Goal: Transaction & Acquisition: Purchase product/service

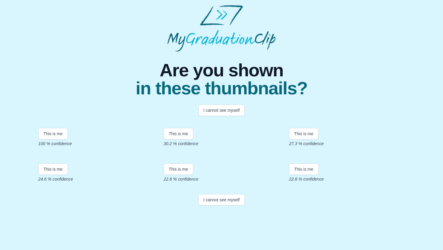
scroll to position [93, 0]
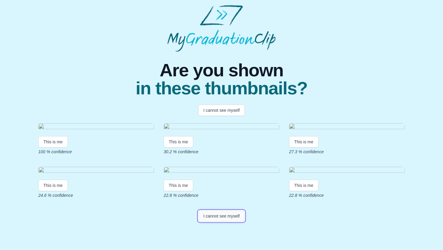
click at [224, 222] on button "I cannot see myself" at bounding box center [221, 216] width 47 height 11
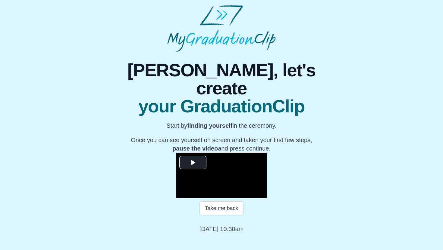
scroll to position [49, 0]
click at [193, 163] on span "Video Player" at bounding box center [193, 163] width 0 height 0
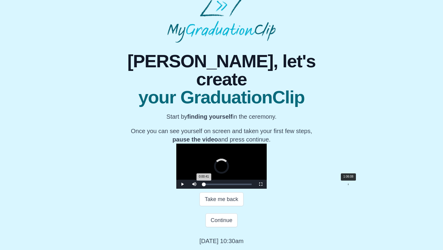
drag, startPoint x: 139, startPoint y: 204, endPoint x: 281, endPoint y: 207, distance: 141.2
click at [254, 189] on div "Loaded : 0% 1:06:08 0:00:41 Progress : 0%" at bounding box center [227, 184] width 54 height 9
click at [251, 185] on div "Loaded : 0% 1:09:51 1:06:01 Progress : 0%" at bounding box center [227, 185] width 48 height 2
click at [251, 185] on div "Loaded : 0% 1:14:24 1:09:52 Progress : 0%" at bounding box center [227, 185] width 48 height 2
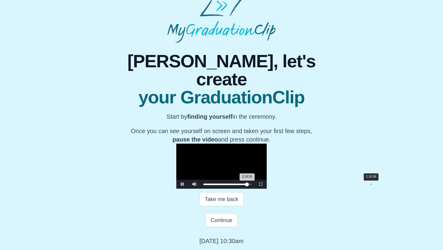
click at [254, 189] on div "Loaded : 0% 1:16:36 1:14:16 Progress : 0%" at bounding box center [227, 184] width 54 height 9
click at [254, 189] on div "Loaded : 0% 1:20:19 1:20:19 Progress : 0%" at bounding box center [227, 184] width 54 height 9
click at [254, 189] on div "Loaded : 0% 1:18:07 1:20:21 Progress : 0%" at bounding box center [227, 184] width 54 height 9
click at [369, 185] on div "1:15:38" at bounding box center [369, 185] width 0 height 2
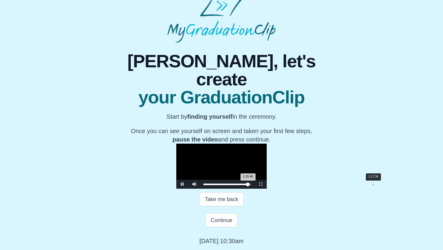
click at [254, 183] on div "Loaded : 0% 1:17:34 1:15:46 Progress : 0%" at bounding box center [227, 184] width 54 height 9
click at [376, 184] on div "1:19:13" at bounding box center [376, 185] width 0 height 2
click at [249, 184] on div "1:17:35 Progress : 0%" at bounding box center [225, 185] width 45 height 2
click at [251, 184] on div "Loaded : 0% 1:19:05 1:19:05 Progress : 0%" at bounding box center [227, 185] width 48 height 2
click at [250, 185] on div "1:19:08 Progress : 0%" at bounding box center [226, 185] width 46 height 2
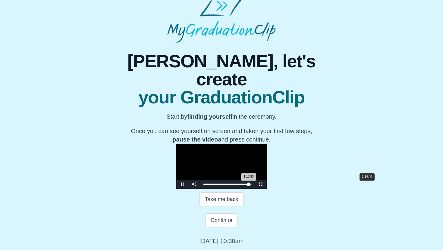
click at [251, 184] on div "Loaded : 0% 1:14:40 1:16:53 Progress : 0%" at bounding box center [227, 185] width 48 height 2
drag, startPoint x: 301, startPoint y: 184, endPoint x: 296, endPoint y: 184, distance: 5.1
click at [246, 184] on div "1:12:20 Progress : 0%" at bounding box center [224, 185] width 42 height 2
click at [182, 185] on span "Video Player" at bounding box center [182, 185] width 0 height 0
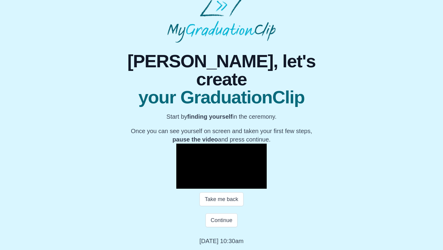
click at [182, 185] on span "Video Player" at bounding box center [182, 185] width 0 height 0
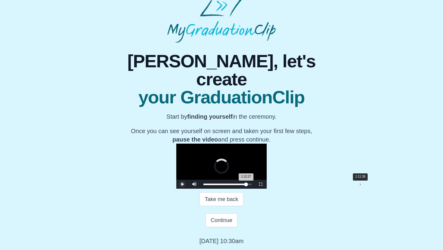
click at [246, 185] on div "1:12:27 Progress : 0%" at bounding box center [224, 185] width 42 height 2
click at [182, 185] on span "Video Player" at bounding box center [182, 185] width 0 height 0
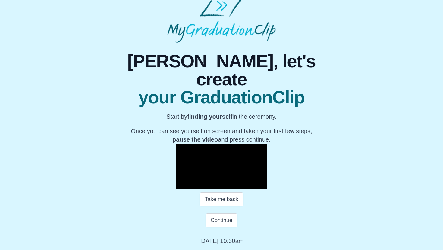
click at [182, 185] on span "Video Player" at bounding box center [182, 185] width 0 height 0
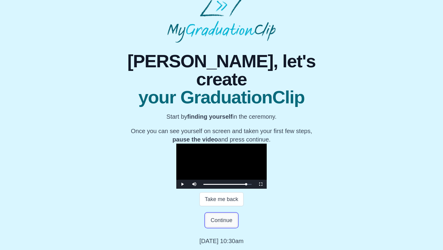
click at [226, 219] on button "Continue" at bounding box center [221, 221] width 32 height 14
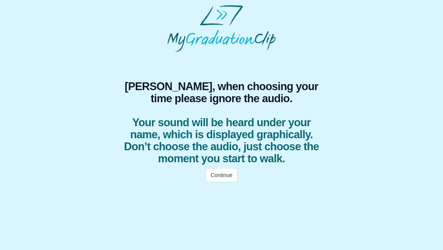
scroll to position [0, 0]
click at [219, 179] on button "Continue" at bounding box center [221, 176] width 32 height 14
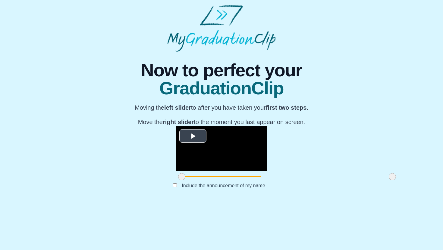
scroll to position [35, 0]
click at [193, 136] on span "Video Player" at bounding box center [193, 136] width 0 height 0
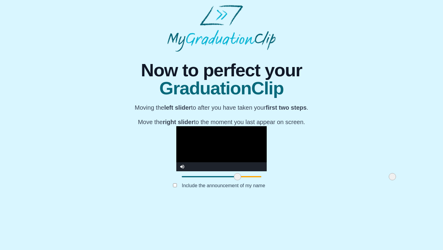
drag, startPoint x: 116, startPoint y: 220, endPoint x: 166, endPoint y: 220, distance: 50.3
click at [234, 181] on span at bounding box center [237, 176] width 7 height 7
click at [220, 162] on video "Video Player" at bounding box center [221, 148] width 90 height 45
drag, startPoint x: 328, startPoint y: 222, endPoint x: 331, endPoint y: 222, distance: 3.9
click at [387, 182] on div at bounding box center [392, 177] width 11 height 11
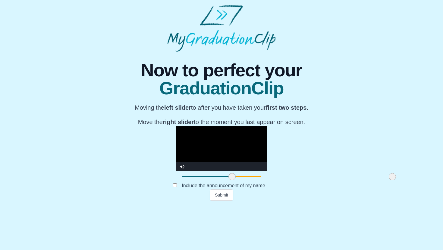
click at [176, 169] on video "Video Player" at bounding box center [221, 148] width 90 height 45
click at [176, 182] on div at bounding box center [221, 177] width 90 height 11
click at [182, 178] on div at bounding box center [221, 176] width 79 height 1
click at [228, 181] on span at bounding box center [231, 176] width 7 height 7
click at [176, 172] on video "Video Player" at bounding box center [221, 148] width 90 height 45
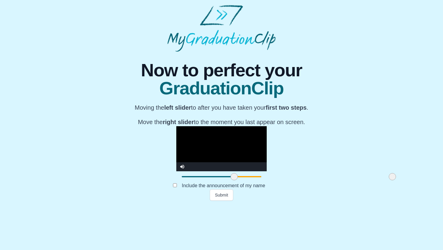
click at [230, 181] on span at bounding box center [233, 176] width 7 height 7
click at [193, 158] on video "Video Player" at bounding box center [221, 148] width 90 height 45
drag, startPoint x: 324, startPoint y: 221, endPoint x: 341, endPoint y: 220, distance: 17.2
click at [341, 201] on div "**********" at bounding box center [221, 126] width 433 height 149
click at [235, 151] on video "Video Player" at bounding box center [221, 148] width 90 height 45
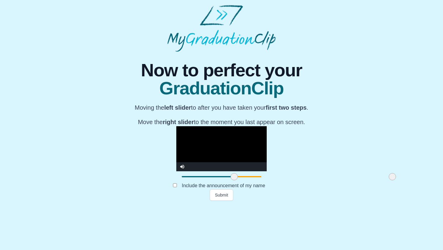
click at [265, 159] on video "Video Player" at bounding box center [221, 148] width 90 height 45
click at [266, 182] on div at bounding box center [221, 177] width 90 height 11
drag, startPoint x: 327, startPoint y: 220, endPoint x: 353, endPoint y: 218, distance: 25.7
click at [353, 201] on div "**********" at bounding box center [221, 126] width 433 height 149
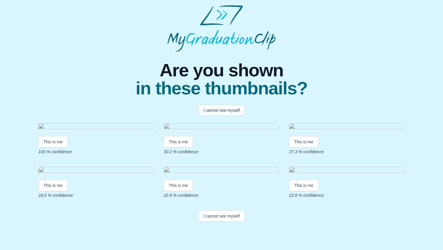
scroll to position [93, 0]
click at [222, 222] on button "I cannot see myself" at bounding box center [221, 216] width 47 height 11
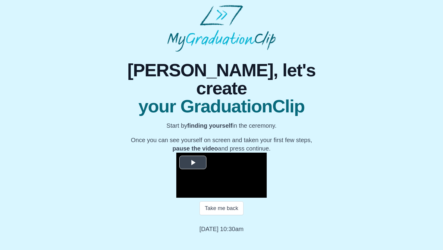
scroll to position [49, 0]
click at [193, 163] on span "Video Player" at bounding box center [193, 163] width 0 height 0
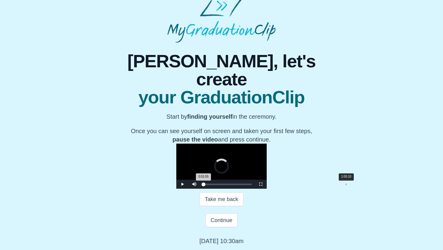
drag, startPoint x: 142, startPoint y: 206, endPoint x: 281, endPoint y: 206, distance: 138.5
click at [254, 189] on div "Loaded : 0% 1:05:10 0:01:55 Progress : 0%" at bounding box center [227, 184] width 54 height 9
click at [251, 184] on div "Loaded : 0% 1:07:30 1:07:30 Progress : 0%" at bounding box center [227, 185] width 48 height 2
click at [251, 184] on div "Loaded : 0% 1:10:57 1:07:31 Progress : 0%" at bounding box center [227, 185] width 48 height 2
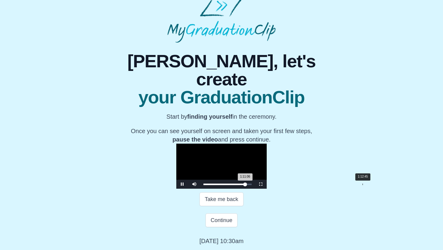
click at [251, 184] on div "Loaded : 0% 1:12:45 1:11:06 Progress : 0%" at bounding box center [227, 185] width 48 height 2
click at [246, 184] on div "1:12:20 Progress : 0%" at bounding box center [224, 185] width 42 height 2
click at [182, 185] on span "Video Player" at bounding box center [182, 185] width 0 height 0
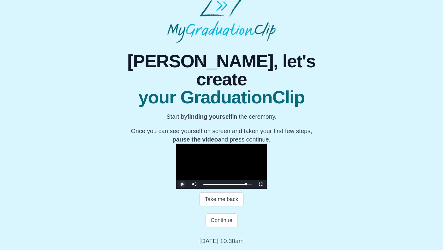
click at [182, 185] on span "Video Player" at bounding box center [182, 185] width 0 height 0
click at [224, 220] on button "Continue" at bounding box center [221, 221] width 32 height 14
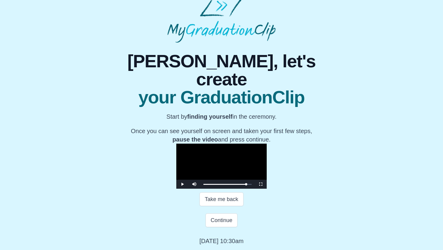
scroll to position [0, 0]
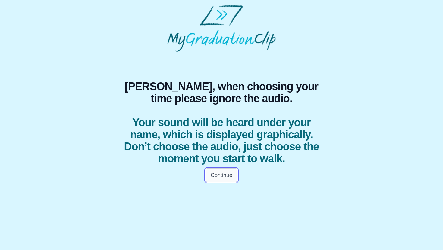
click at [223, 174] on button "Continue" at bounding box center [221, 176] width 32 height 14
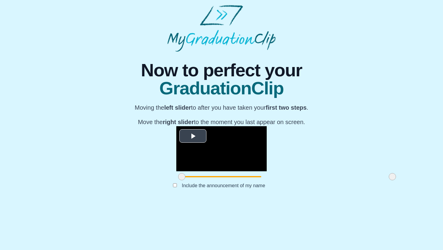
scroll to position [35, 0]
click at [193, 136] on span "Video Player" at bounding box center [193, 136] width 0 height 0
drag, startPoint x: 326, startPoint y: 222, endPoint x: 291, endPoint y: 221, distance: 35.5
click at [353, 181] on span at bounding box center [356, 176] width 7 height 7
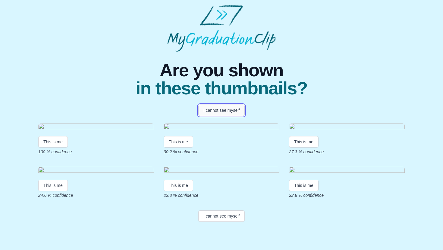
click at [216, 110] on button "I cannot see myself" at bounding box center [221, 110] width 47 height 11
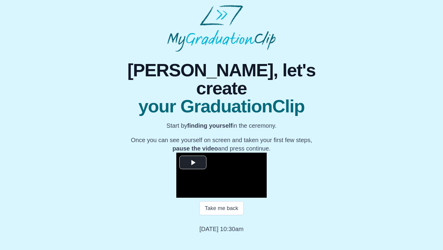
scroll to position [49, 0]
click at [193, 163] on span "Video Player" at bounding box center [193, 163] width 0 height 0
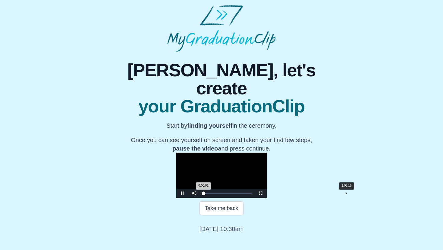
click at [254, 198] on div "Loaded : 0% 1:05:18 0:00:01 Progress : 0%" at bounding box center [227, 193] width 54 height 9
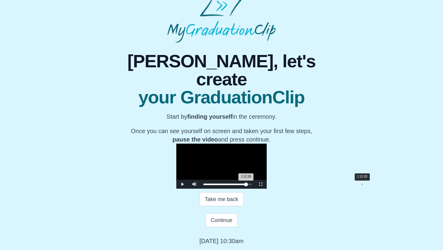
drag, startPoint x: 281, startPoint y: 203, endPoint x: 296, endPoint y: 203, distance: 15.7
click at [246, 185] on div "1:12:28 Progress : 0%" at bounding box center [224, 185] width 42 height 2
click at [246, 185] on div "1:12:33 Progress : 0%" at bounding box center [224, 185] width 43 height 2
click at [246, 185] on div "1:12:12 Progress : 0%" at bounding box center [224, 185] width 42 height 2
click at [246, 185] on div "1:12:28 Progress : 0%" at bounding box center [224, 185] width 42 height 2
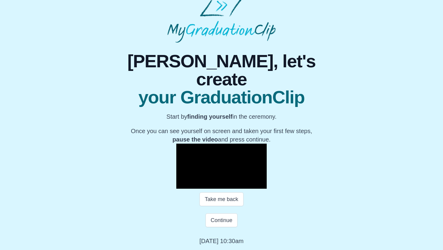
click at [182, 185] on span "Video Player" at bounding box center [182, 185] width 0 height 0
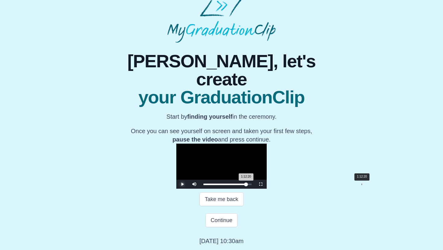
click at [246, 185] on div "1:12:20 Progress : 0%" at bounding box center [224, 185] width 42 height 2
click at [182, 185] on span "Video Player" at bounding box center [182, 185] width 0 height 0
click at [246, 185] on div "1:12:12 Progress : 0%" at bounding box center [224, 185] width 42 height 2
click at [246, 185] on div "1:12:20 Progress : 0%" at bounding box center [224, 185] width 42 height 2
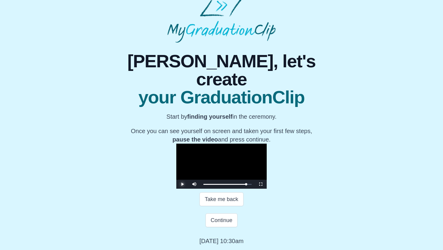
click at [182, 185] on span "Video Player" at bounding box center [182, 185] width 0 height 0
click at [213, 228] on button "Continue" at bounding box center [221, 221] width 32 height 14
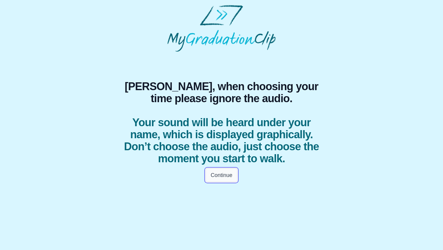
click at [231, 175] on button "Continue" at bounding box center [221, 176] width 32 height 14
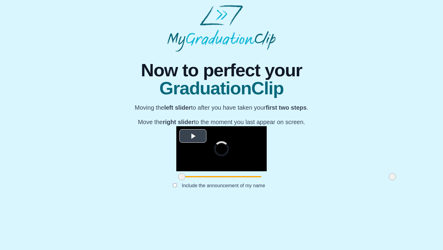
scroll to position [35, 0]
click at [193, 136] on span "Video Player" at bounding box center [193, 136] width 0 height 0
click at [178, 181] on span at bounding box center [181, 176] width 7 height 7
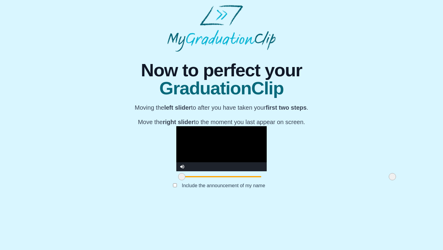
drag, startPoint x: 326, startPoint y: 224, endPoint x: 341, endPoint y: 222, distance: 15.1
click at [341, 201] on div "**********" at bounding box center [221, 126] width 433 height 149
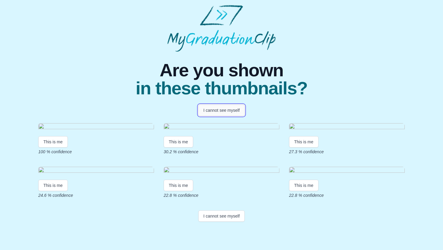
click at [219, 110] on button "I cannot see myself" at bounding box center [221, 110] width 47 height 11
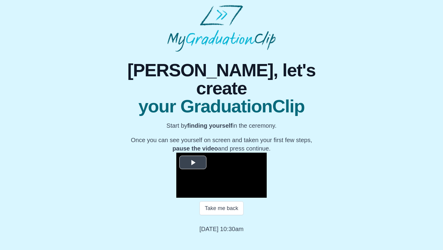
scroll to position [49, 0]
click at [193, 163] on span "Video Player" at bounding box center [193, 163] width 0 height 0
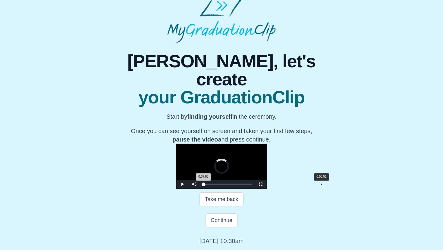
drag, startPoint x: 219, startPoint y: 205, endPoint x: 259, endPoint y: 205, distance: 40.0
click at [251, 185] on div "Loaded : 0% 0:53:52 0:37:03 Progress : 0%" at bounding box center [227, 185] width 48 height 2
drag, startPoint x: 261, startPoint y: 205, endPoint x: 274, endPoint y: 205, distance: 12.9
click at [251, 185] on div "Loaded : 0% 1:01:43 0:56:21 Progress : 0%" at bounding box center [227, 185] width 48 height 2
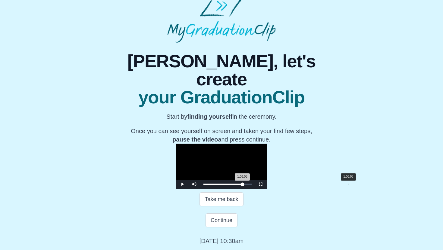
click at [251, 185] on div "Loaded : 0% 1:06:08 1:06:08 Progress : 0%" at bounding box center [227, 185] width 48 height 2
click at [251, 185] on div "Loaded : 0% 1:09:43 1:06:08 Progress : 0%" at bounding box center [227, 185] width 48 height 2
drag, startPoint x: 290, startPoint y: 206, endPoint x: 296, endPoint y: 205, distance: 5.8
click at [246, 185] on div "1:12:20 Progress : 0%" at bounding box center [224, 185] width 42 height 2
click at [182, 185] on span "Video Player" at bounding box center [182, 185] width 0 height 0
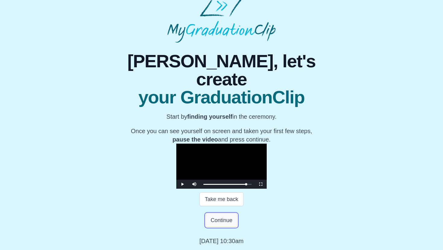
click at [228, 228] on button "Continue" at bounding box center [221, 221] width 32 height 14
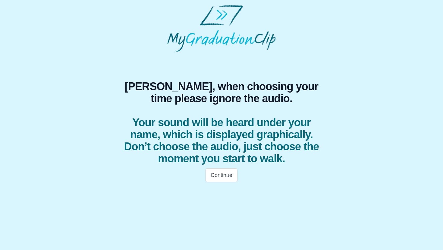
scroll to position [0, 0]
click at [226, 179] on button "Continue" at bounding box center [221, 176] width 32 height 14
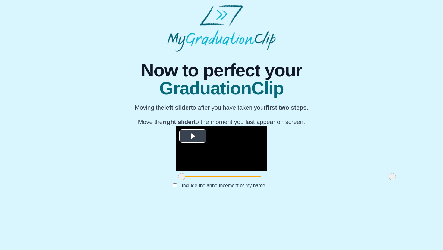
scroll to position [35, 0]
click at [193, 136] on span "Video Player" at bounding box center [193, 136] width 0 height 0
drag, startPoint x: 325, startPoint y: 221, endPoint x: 334, endPoint y: 220, distance: 8.4
click at [334, 201] on div "**********" at bounding box center [221, 126] width 433 height 149
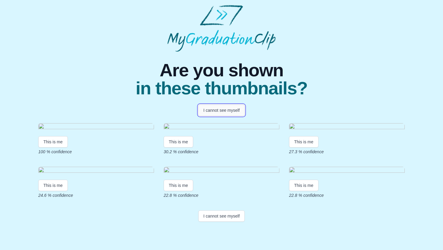
click at [222, 108] on button "I cannot see myself" at bounding box center [221, 110] width 47 height 11
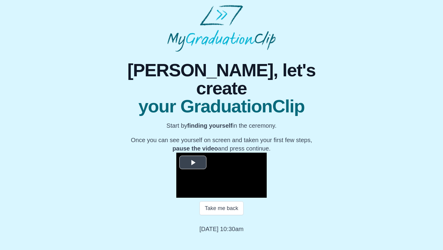
scroll to position [49, 0]
click at [193, 163] on span "Video Player" at bounding box center [193, 163] width 0 height 0
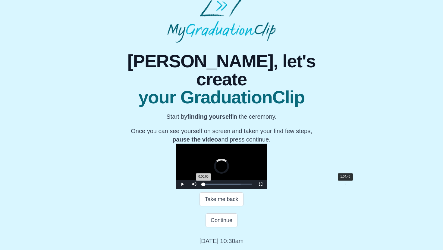
drag, startPoint x: 136, startPoint y: 206, endPoint x: 281, endPoint y: 207, distance: 144.5
click at [203, 185] on div "0:00:00 Progress : 0%" at bounding box center [203, 185] width 0 height 2
drag, startPoint x: 281, startPoint y: 205, endPoint x: 298, endPoint y: 205, distance: 17.2
click at [247, 185] on div "1:13:34 Progress : 0%" at bounding box center [224, 185] width 43 height 2
click at [246, 185] on div "1:12:28 Progress : 0%" at bounding box center [224, 185] width 42 height 2
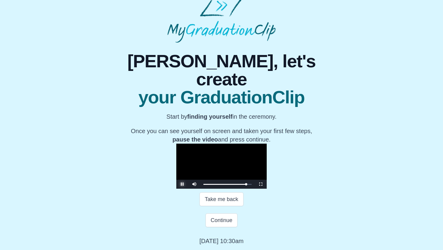
click at [182, 185] on span "Video Player" at bounding box center [182, 185] width 0 height 0
click at [246, 185] on div "1:12:45 Progress : 0%" at bounding box center [224, 185] width 43 height 2
click at [246, 185] on div "1:12:28 Progress : 0%" at bounding box center [224, 185] width 42 height 2
click at [246, 185] on div "1:12:20 Progress : 0%" at bounding box center [224, 185] width 42 height 2
click at [182, 185] on span "Video Player" at bounding box center [182, 185] width 0 height 0
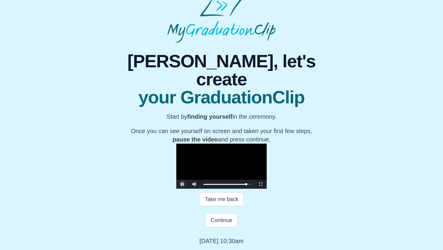
click at [182, 185] on span "Video Player" at bounding box center [182, 185] width 0 height 0
click at [230, 228] on button "Continue" at bounding box center [221, 221] width 32 height 14
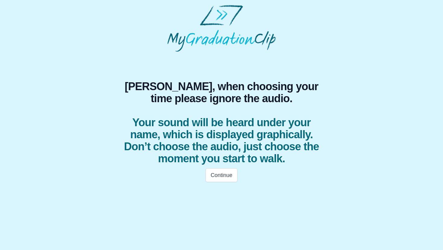
scroll to position [0, 0]
click at [214, 175] on button "Continue" at bounding box center [221, 176] width 32 height 14
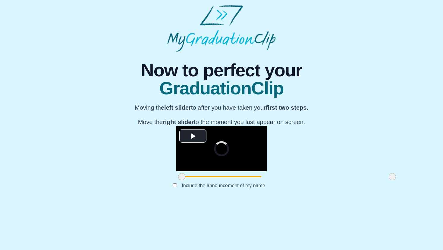
scroll to position [35, 0]
click at [193, 136] on span "Video Player" at bounding box center [193, 136] width 0 height 0
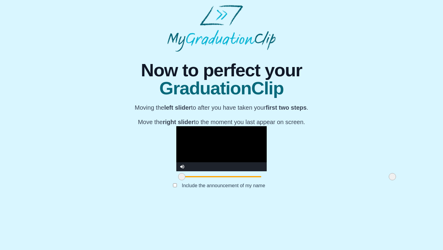
drag, startPoint x: 326, startPoint y: 221, endPoint x: 341, endPoint y: 222, distance: 15.7
click at [341, 201] on div "**********" at bounding box center [221, 126] width 433 height 149
click at [180, 172] on video "Video Player" at bounding box center [221, 148] width 90 height 45
click at [178, 181] on span at bounding box center [181, 176] width 7 height 7
drag, startPoint x: 116, startPoint y: 220, endPoint x: 106, endPoint y: 220, distance: 10.0
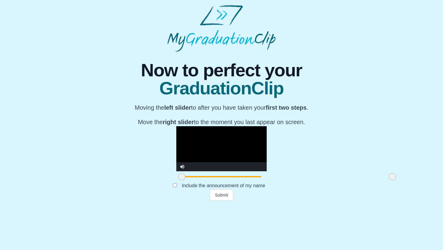
click at [106, 201] on div "**********" at bounding box center [221, 126] width 433 height 149
click at [202, 169] on video "Video Player" at bounding box center [221, 148] width 90 height 45
drag, startPoint x: 326, startPoint y: 222, endPoint x: 338, endPoint y: 221, distance: 11.8
click at [338, 201] on div "**********" at bounding box center [221, 126] width 433 height 149
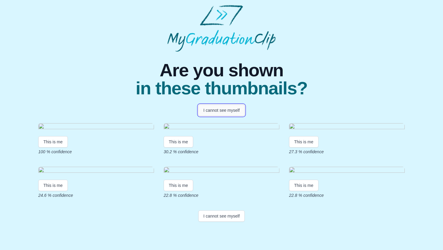
click at [211, 106] on button "I cannot see myself" at bounding box center [221, 110] width 47 height 11
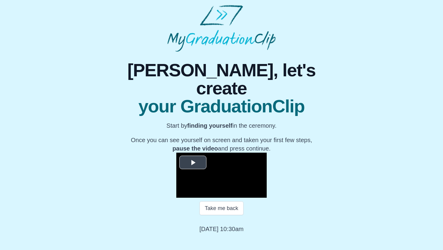
click at [193, 163] on span "Video Player" at bounding box center [193, 163] width 0 height 0
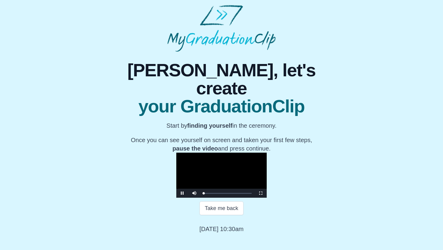
scroll to position [49, 0]
click at [254, 198] on div "Loaded : 0% 1:00:04 0:00:01 Progress : 0%" at bounding box center [227, 193] width 54 height 9
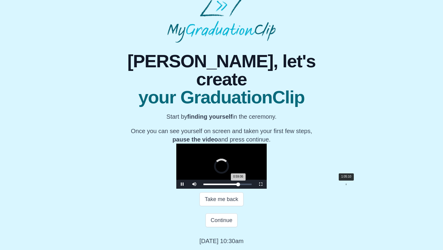
click at [251, 185] on div "Loaded : 0% 1:05:10 0:59:06 Progress : 0%" at bounding box center [227, 185] width 48 height 2
click at [266, 189] on video "Video Player" at bounding box center [221, 166] width 90 height 45
drag, startPoint x: 282, startPoint y: 206, endPoint x: 296, endPoint y: 205, distance: 14.5
click at [246, 185] on div "1:12:20 Progress : 0%" at bounding box center [224, 185] width 42 height 2
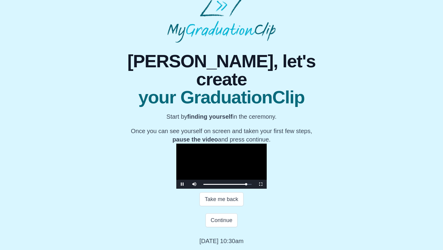
scroll to position [70, 0]
click at [182, 185] on span "Video Player" at bounding box center [182, 185] width 0 height 0
click at [246, 185] on div "1:12:31 Progress : 0%" at bounding box center [224, 185] width 43 height 2
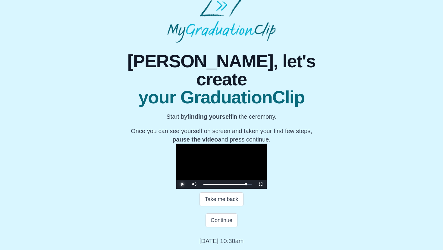
click at [182, 185] on span "Video Player" at bounding box center [182, 185] width 0 height 0
click at [223, 220] on button "Continue" at bounding box center [221, 221] width 32 height 14
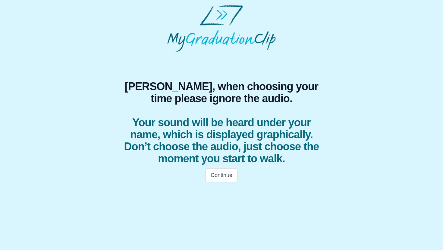
scroll to position [0, 0]
click at [215, 177] on button "Continue" at bounding box center [221, 176] width 32 height 14
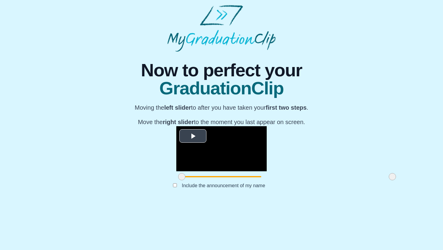
scroll to position [35, 0]
click at [193, 136] on span "Video Player" at bounding box center [193, 136] width 0 height 0
drag, startPoint x: 116, startPoint y: 222, endPoint x: 108, endPoint y: 220, distance: 8.0
click at [108, 201] on div "**********" at bounding box center [221, 126] width 433 height 149
click at [181, 136] on video "Video Player" at bounding box center [221, 148] width 90 height 45
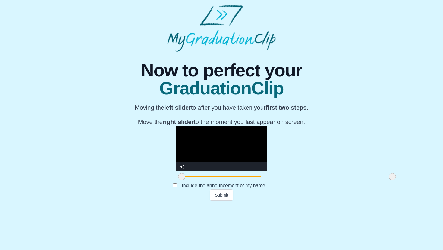
click at [388, 181] on span at bounding box center [391, 176] width 7 height 7
click at [242, 167] on video "Video Player" at bounding box center [221, 148] width 90 height 45
drag, startPoint x: 118, startPoint y: 222, endPoint x: 108, endPoint y: 220, distance: 10.0
click at [108, 201] on div "**********" at bounding box center [221, 126] width 433 height 149
click at [219, 163] on video "Video Player" at bounding box center [221, 148] width 90 height 45
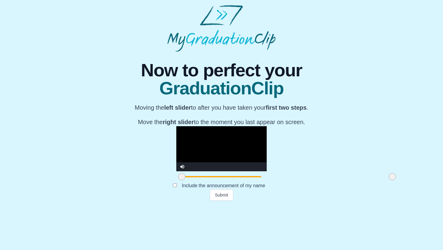
drag, startPoint x: 326, startPoint y: 221, endPoint x: 332, endPoint y: 221, distance: 5.7
click at [332, 201] on div "**********" at bounding box center [221, 126] width 433 height 149
click at [220, 201] on button "Submit" at bounding box center [221, 195] width 23 height 11
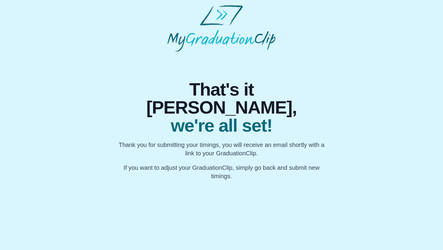
click at [191, 174] on html "That's it Lee, we're all set! Thank you for submitting your timings, you will r…" at bounding box center [221, 92] width 443 height 185
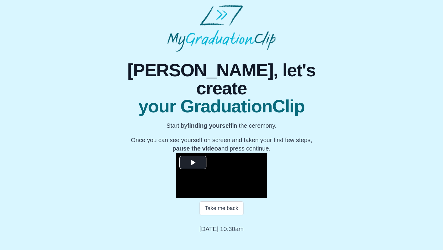
click at [82, 113] on div "**********" at bounding box center [221, 143] width 433 height 182
click at [193, 163] on span "Video Player" at bounding box center [193, 163] width 0 height 0
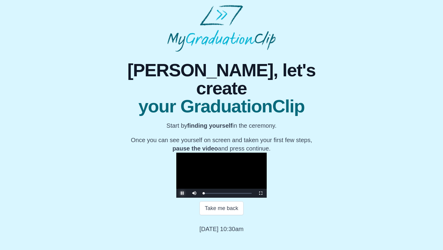
click at [182, 194] on span "Video Player" at bounding box center [182, 194] width 0 height 0
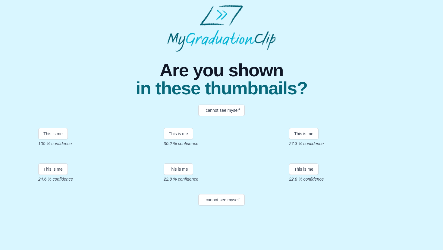
scroll to position [47, 0]
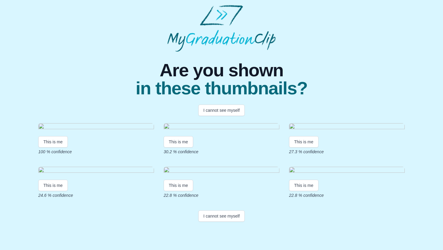
click at [93, 125] on img at bounding box center [96, 127] width 116 height 8
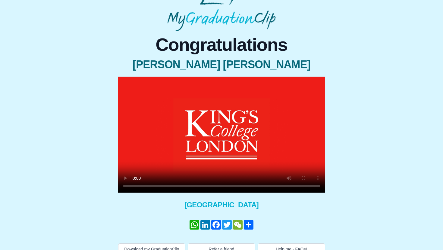
scroll to position [30, 0]
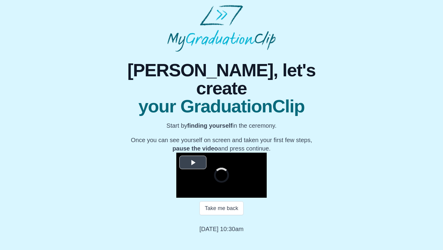
scroll to position [49, 0]
click at [193, 163] on span "Video Player" at bounding box center [193, 163] width 0 height 0
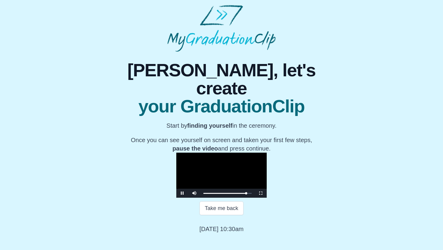
click at [226, 167] on video "Video Player" at bounding box center [221, 175] width 90 height 45
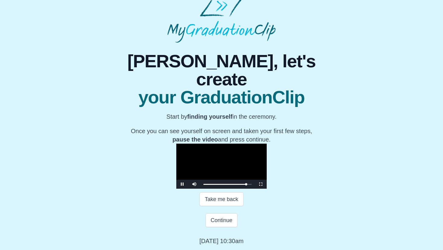
click at [229, 169] on video "Video Player" at bounding box center [221, 166] width 90 height 45
click at [182, 185] on span "Video Player" at bounding box center [182, 185] width 0 height 0
click at [245, 185] on div "1:11:55 Progress : 0%" at bounding box center [224, 185] width 42 height 2
click at [182, 185] on span "Video Player" at bounding box center [182, 185] width 0 height 0
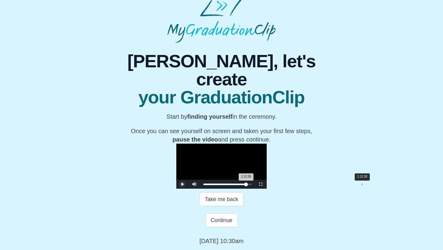
click at [246, 184] on div "1:12:28 Progress : 0%" at bounding box center [224, 185] width 42 height 2
click at [182, 185] on span "Video Player" at bounding box center [182, 185] width 0 height 0
click at [218, 218] on button "Continue" at bounding box center [221, 221] width 32 height 14
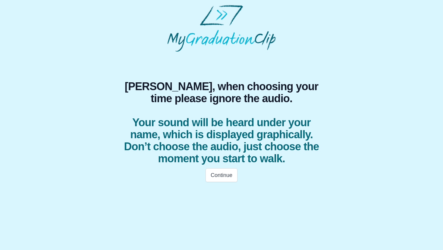
scroll to position [0, 0]
click at [226, 176] on button "Continue" at bounding box center [221, 176] width 32 height 14
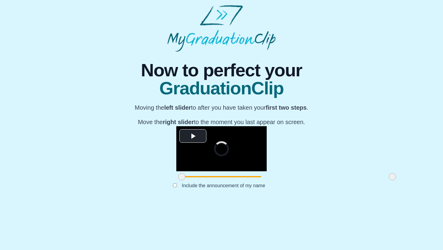
scroll to position [35, 0]
click at [193, 136] on span "Video Player" at bounding box center [193, 136] width 0 height 0
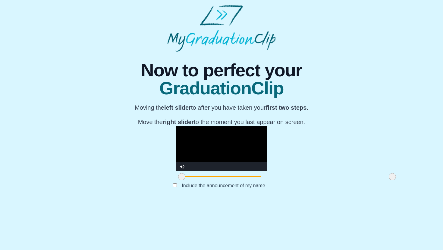
click at [177, 142] on video "Video Player" at bounding box center [221, 148] width 90 height 45
drag, startPoint x: 118, startPoint y: 221, endPoint x: 164, endPoint y: 217, distance: 46.0
click at [222, 182] on div at bounding box center [227, 177] width 11 height 11
drag, startPoint x: 162, startPoint y: 220, endPoint x: 169, endPoint y: 220, distance: 6.9
click at [231, 181] on span at bounding box center [234, 176] width 7 height 7
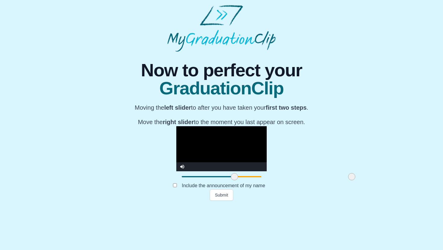
drag, startPoint x: 326, startPoint y: 221, endPoint x: 286, endPoint y: 220, distance: 40.6
click at [348, 181] on span at bounding box center [351, 176] width 7 height 7
click at [228, 201] on button "Submit" at bounding box center [221, 195] width 23 height 11
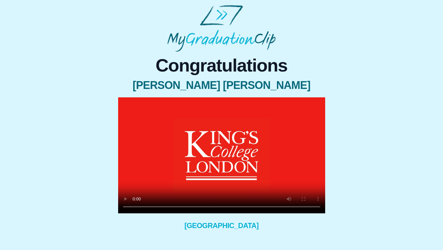
click at [175, 181] on video at bounding box center [221, 156] width 207 height 116
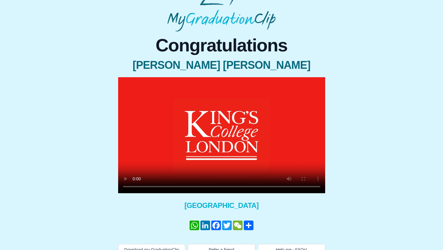
scroll to position [30, 0]
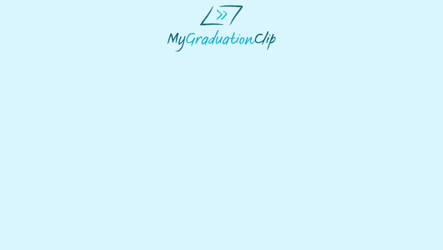
scroll to position [21, 0]
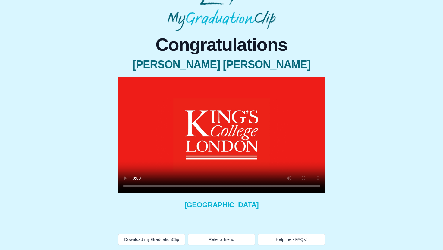
click at [211, 129] on video at bounding box center [221, 135] width 207 height 116
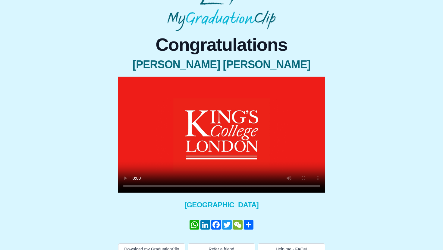
scroll to position [30, 0]
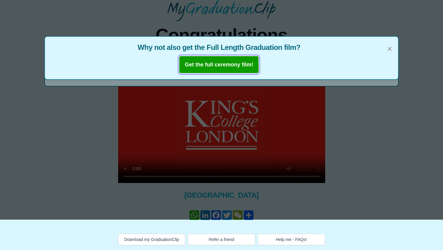
click at [236, 66] on b "Get the full ceremony film!" at bounding box center [219, 65] width 68 height 6
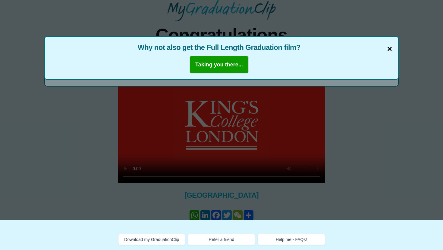
click at [391, 48] on span "×" at bounding box center [389, 49] width 5 height 13
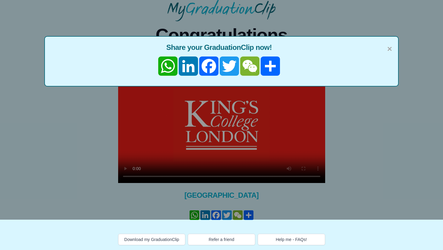
click at [386, 48] on span "Share your GraduationClip now!" at bounding box center [221, 48] width 341 height 10
click at [388, 48] on span "×" at bounding box center [389, 49] width 5 height 13
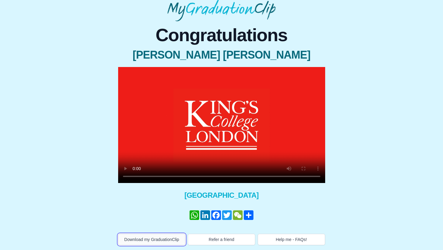
click at [153, 237] on button "Download my GraduationClip" at bounding box center [151, 239] width 67 height 11
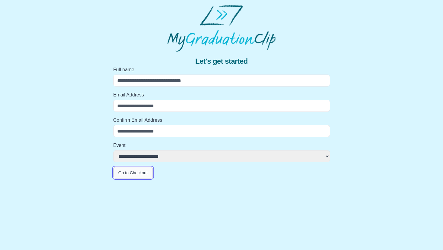
click at [132, 172] on button "Go to Checkout" at bounding box center [132, 172] width 39 height 11
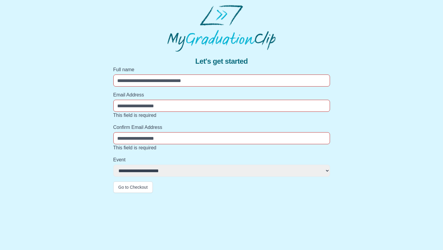
click at [137, 80] on input "Full name" at bounding box center [221, 81] width 216 height 12
type input "**********"
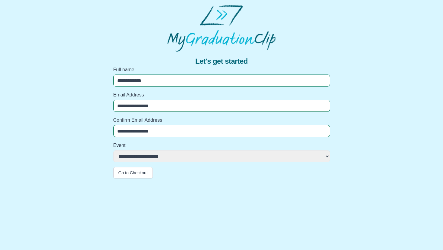
click at [138, 154] on select "**********" at bounding box center [221, 157] width 216 height 12
select select "**********"
click at [138, 171] on button "Go to Checkout" at bounding box center [132, 172] width 39 height 11
